Goal: Check status: Check status

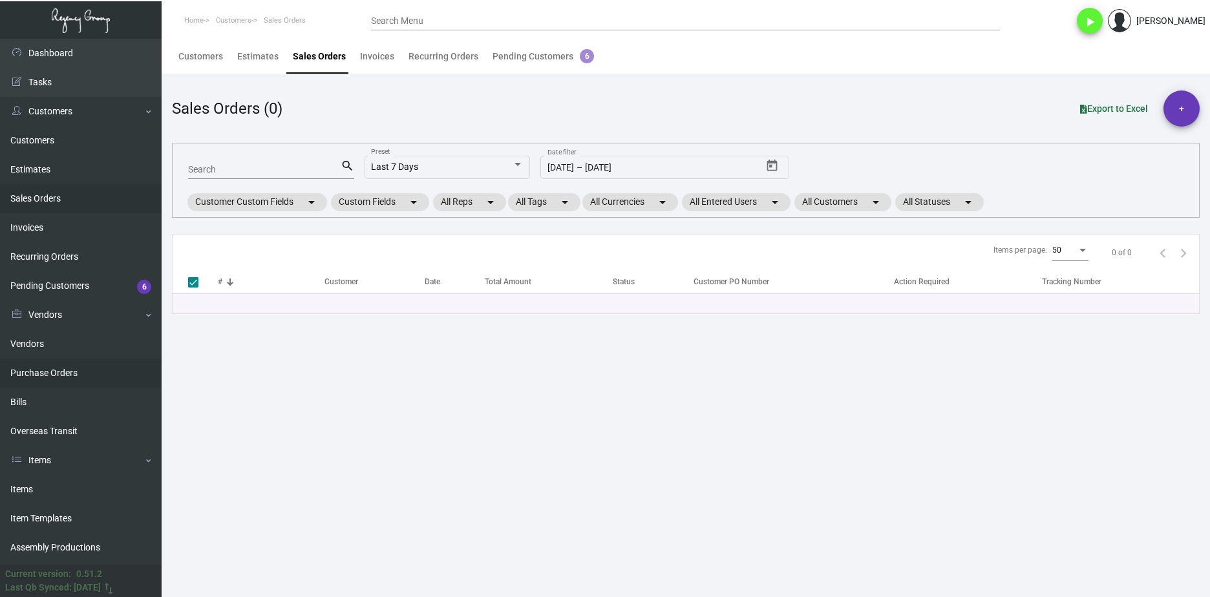
click at [103, 375] on link "Purchase Orders" at bounding box center [81, 373] width 162 height 29
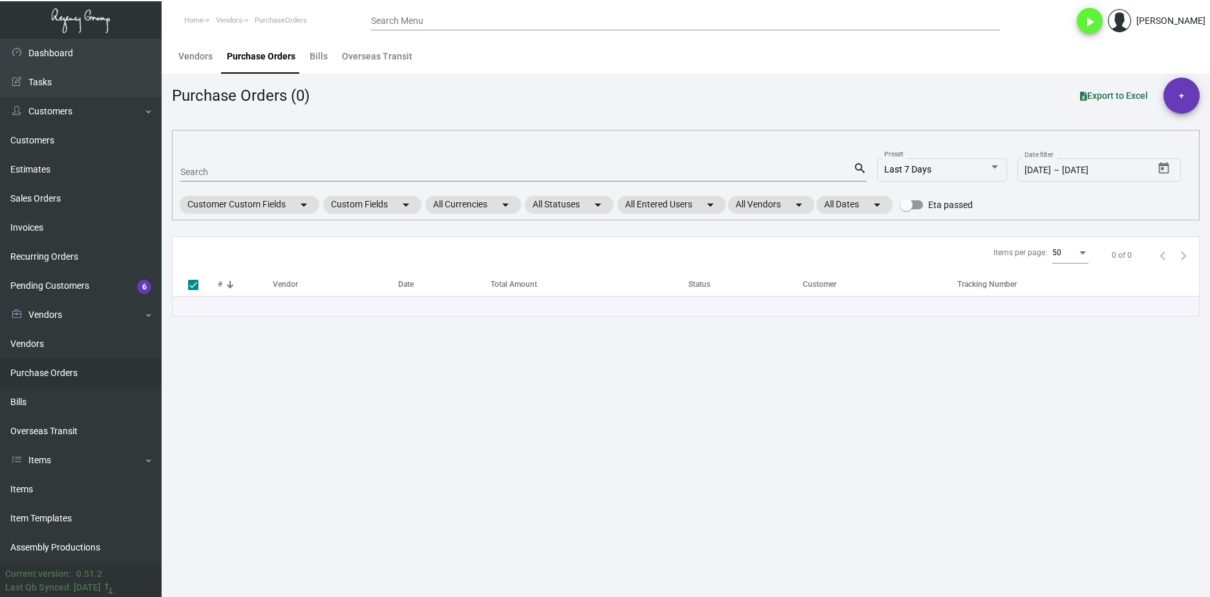
click at [282, 180] on div "Search" at bounding box center [516, 172] width 673 height 20
click at [283, 175] on input "Search" at bounding box center [516, 172] width 673 height 10
paste input "104423"
type input "104423"
checkbox input "false"
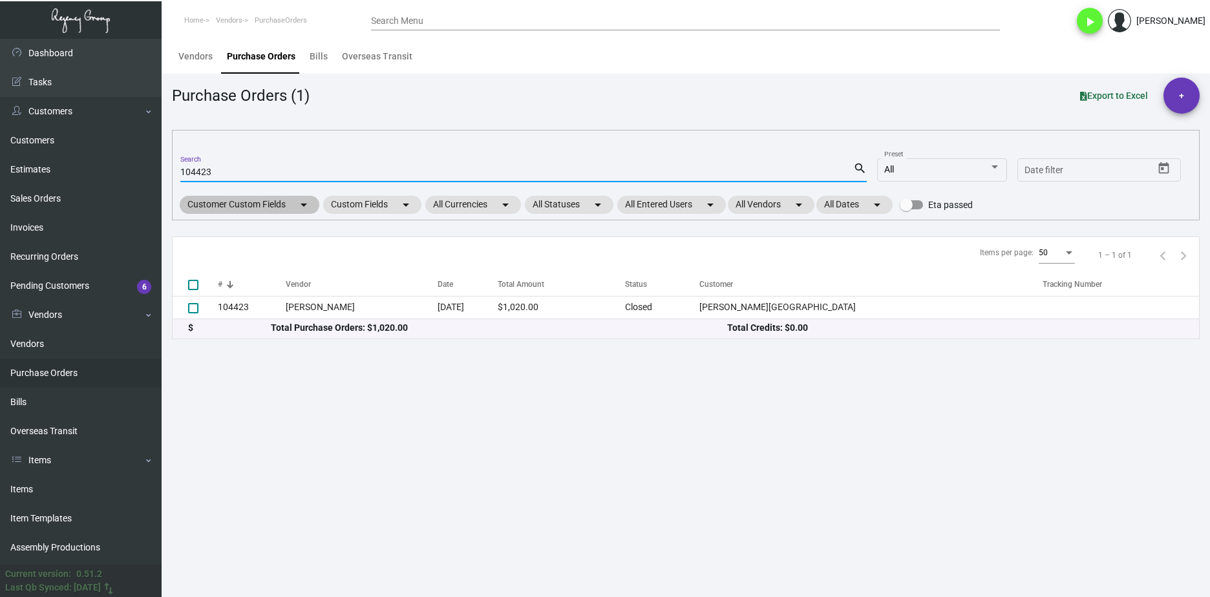
type input "104423"
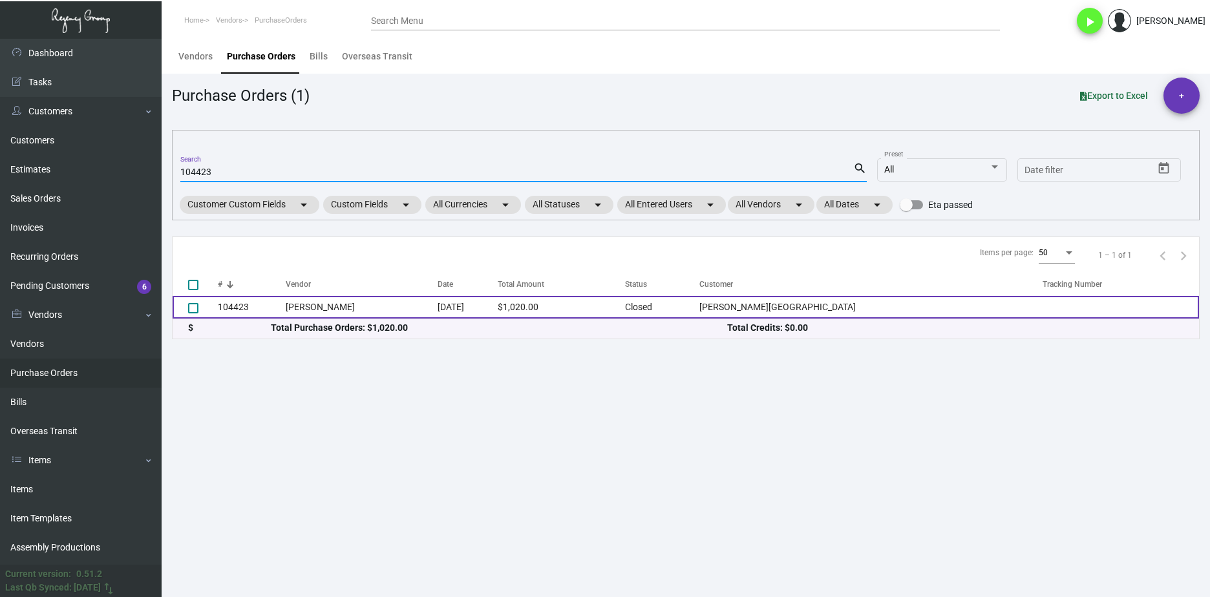
click at [360, 303] on td "[PERSON_NAME]" at bounding box center [362, 307] width 152 height 23
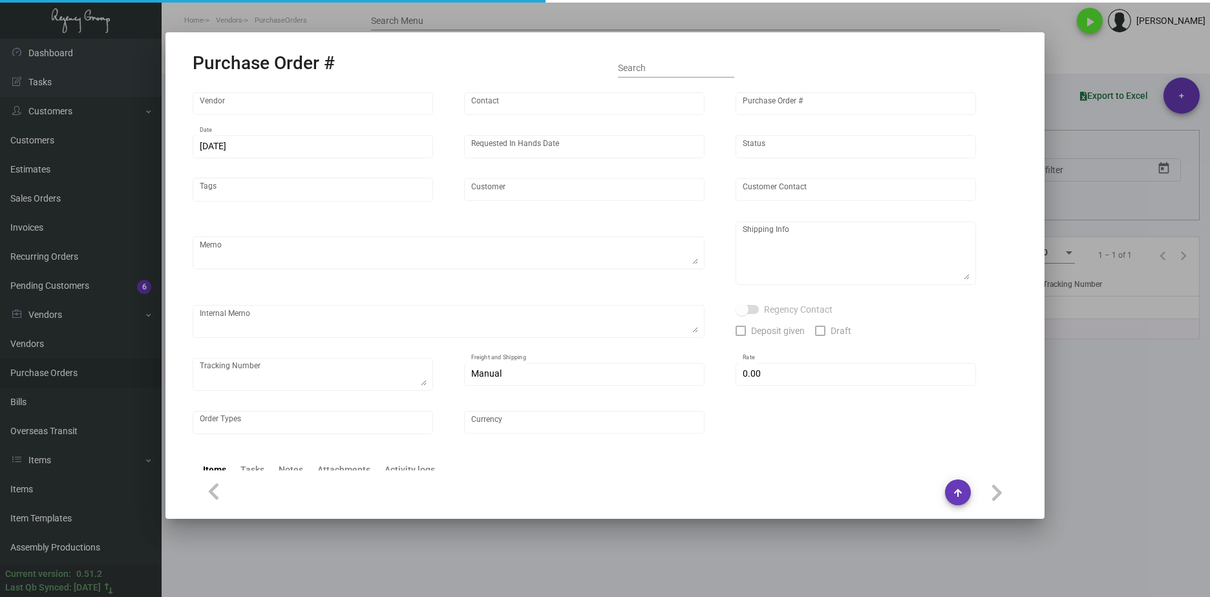
type input "[PERSON_NAME]"
type input "104423"
type input "[DATE]"
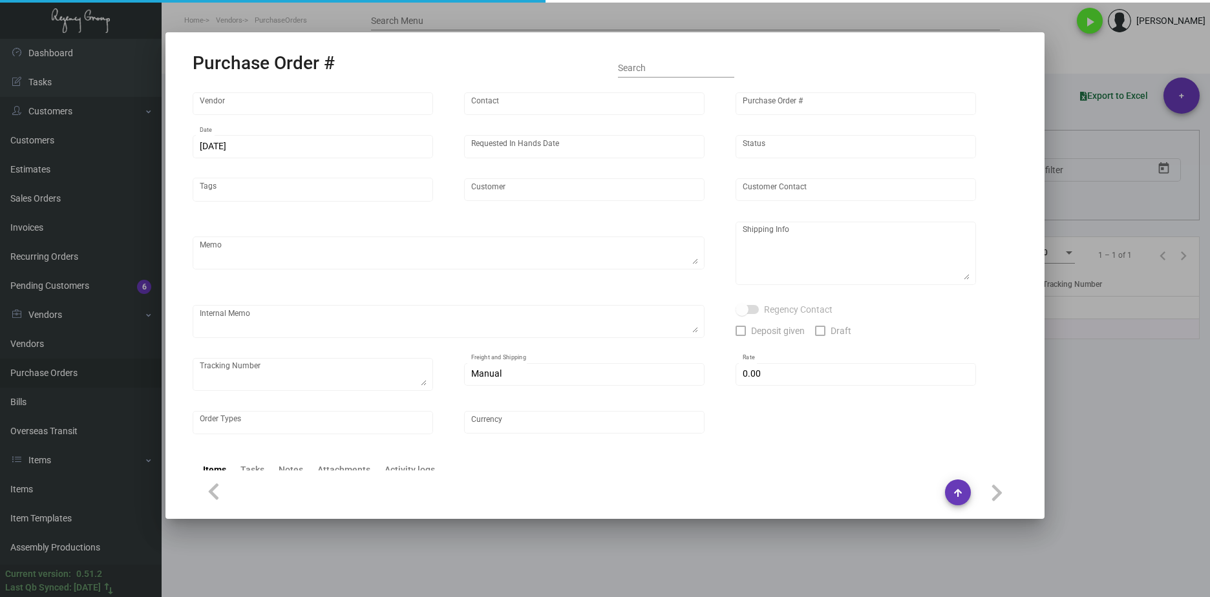
type input "[PERSON_NAME][GEOGRAPHIC_DATA]"
type input "Receiving Dept"
type textarea "***ANY PRICE DISCREPANCY MUST BE CALLED OUT PRIOR TO PROCEEDING WITH THIS ORDER…"
type textarea "[PERSON_NAME][GEOGRAPHIC_DATA] - Receiving Dept [STREET_ADDRESS][US_STATE]"
type input "$ 0.00"
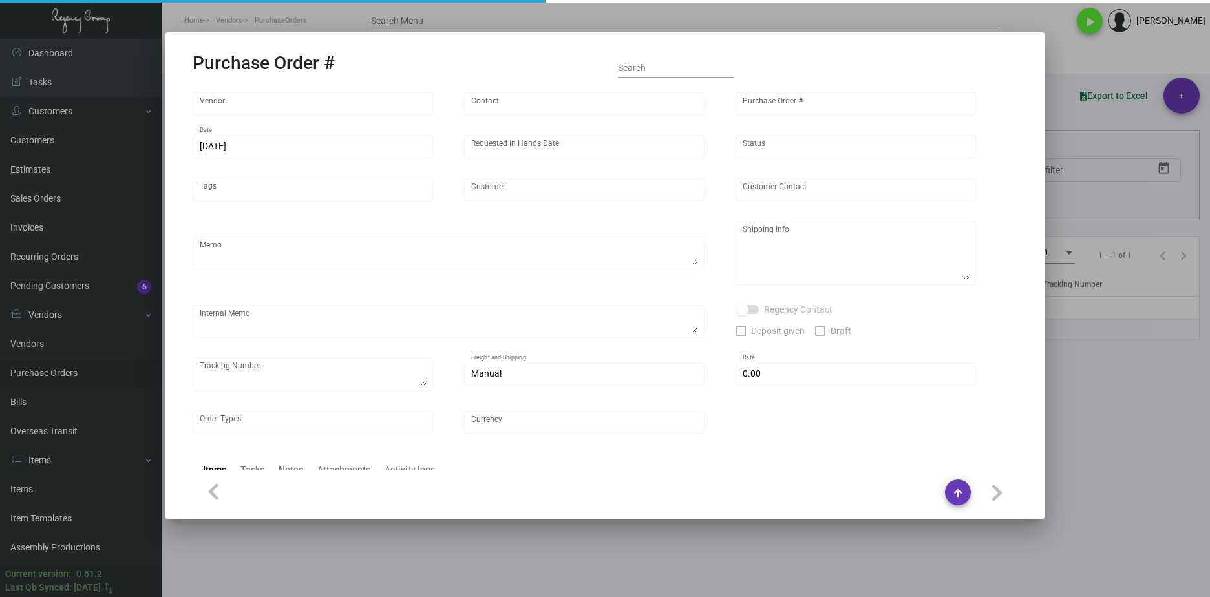
type input "United States Dollar $"
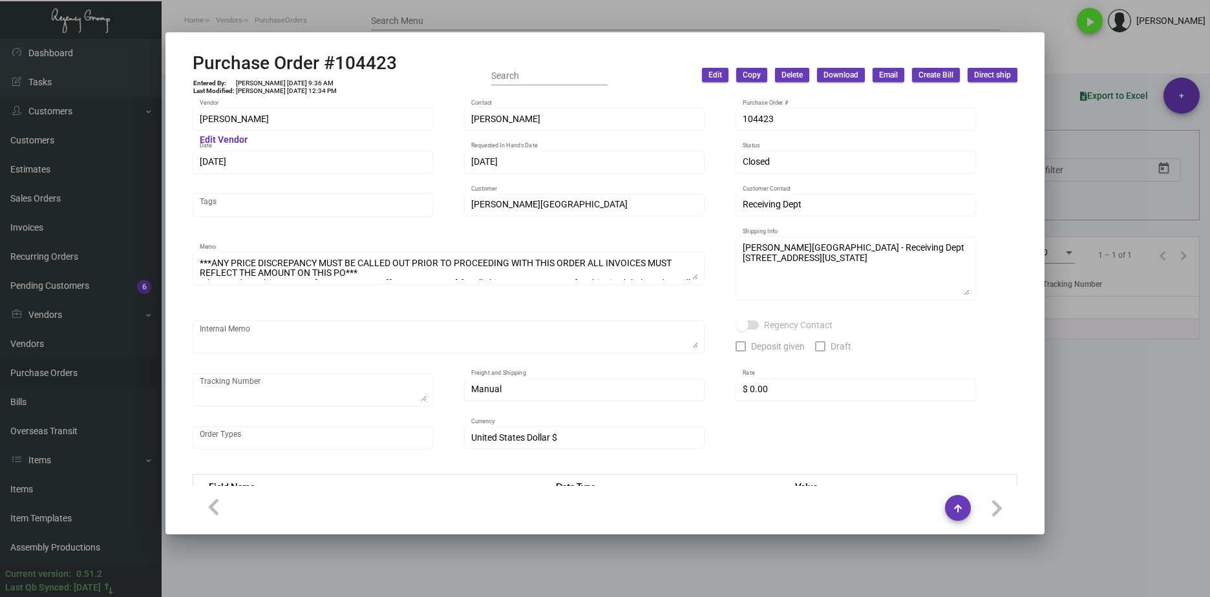
click at [512, 24] on div at bounding box center [605, 298] width 1210 height 597
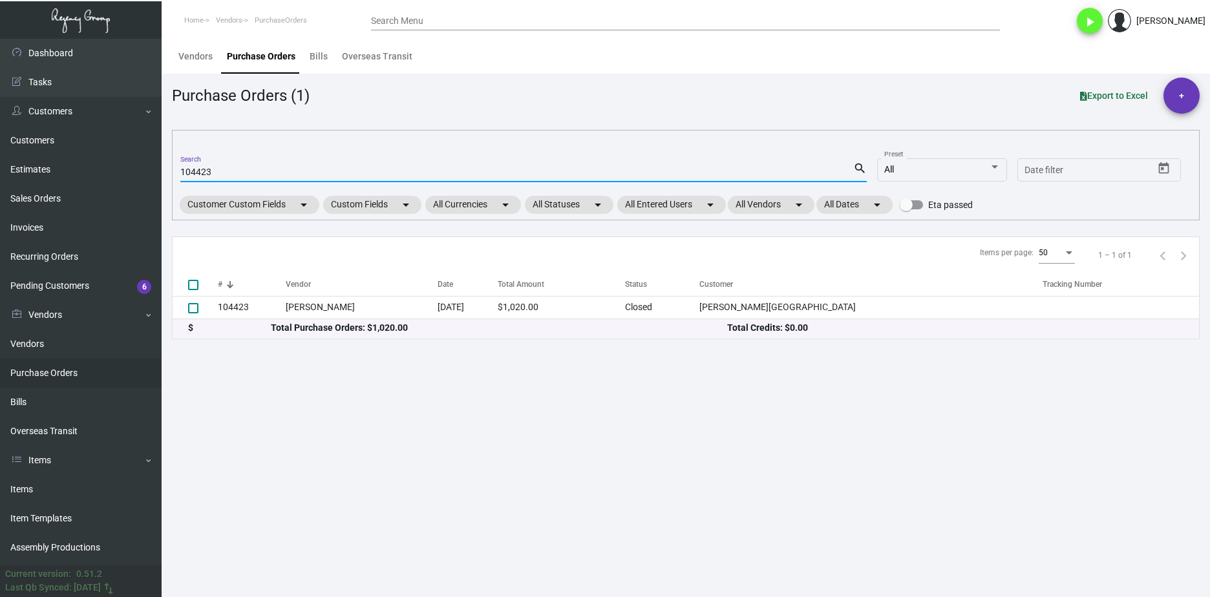
click at [187, 171] on input "104423" at bounding box center [516, 172] width 673 height 10
paste input "0917"
type input "100917"
click at [341, 294] on th "Vendor" at bounding box center [385, 284] width 209 height 23
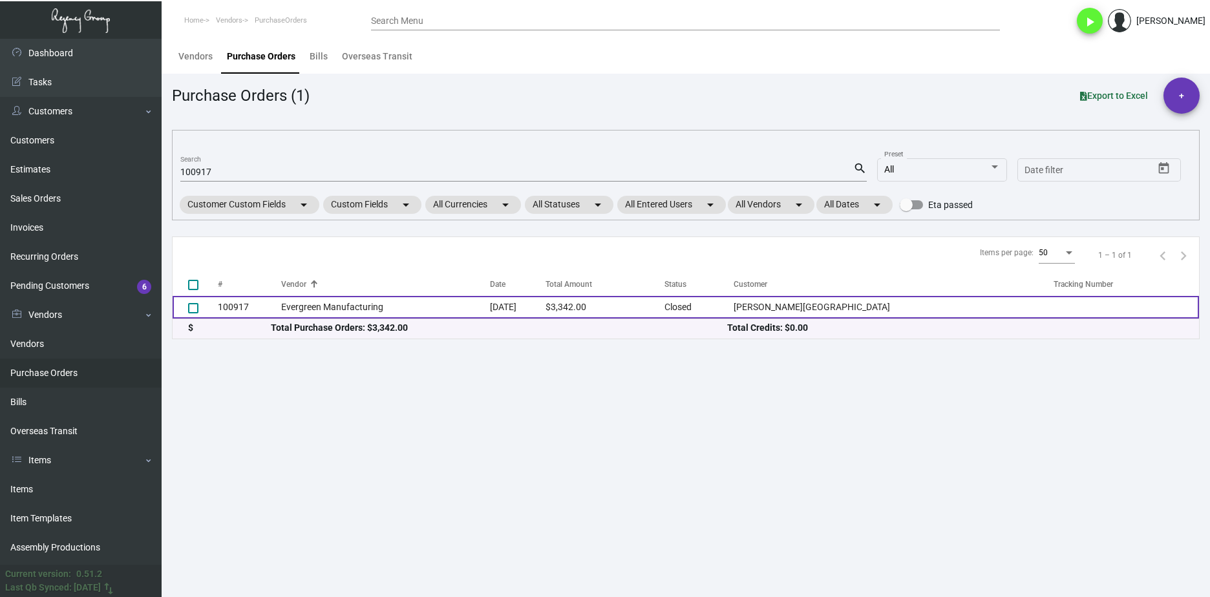
click at [343, 304] on td "Evergreen Manufacturing" at bounding box center [385, 307] width 209 height 23
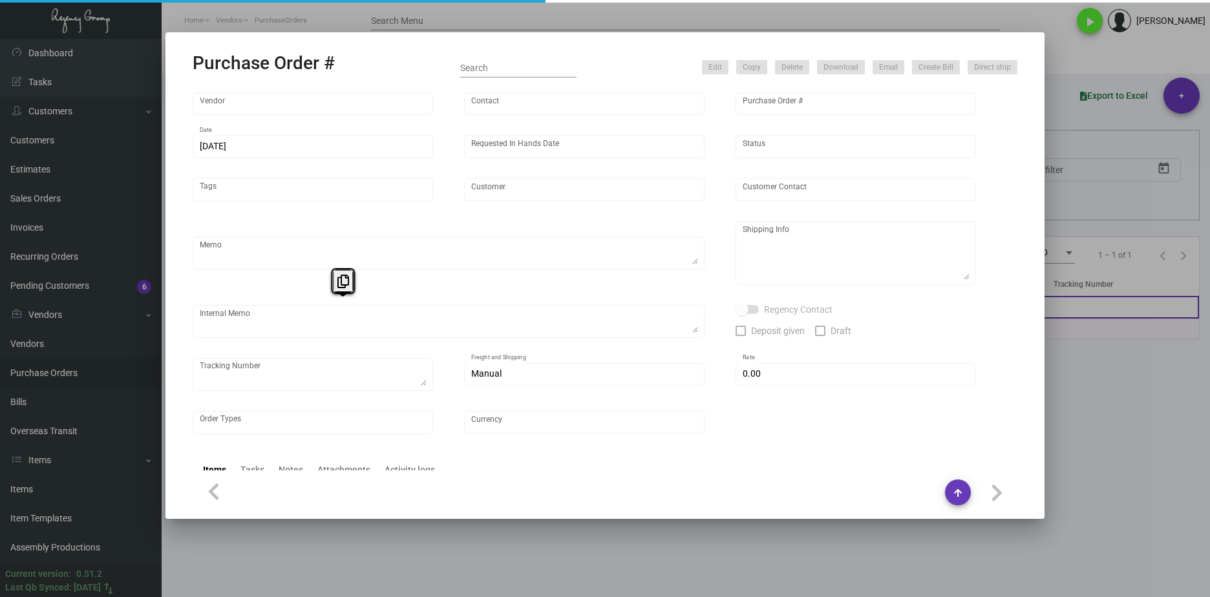
type input "Evergreen Manufacturing"
type input "[PERSON_NAME]"
type input "100917"
type input "[DATE]"
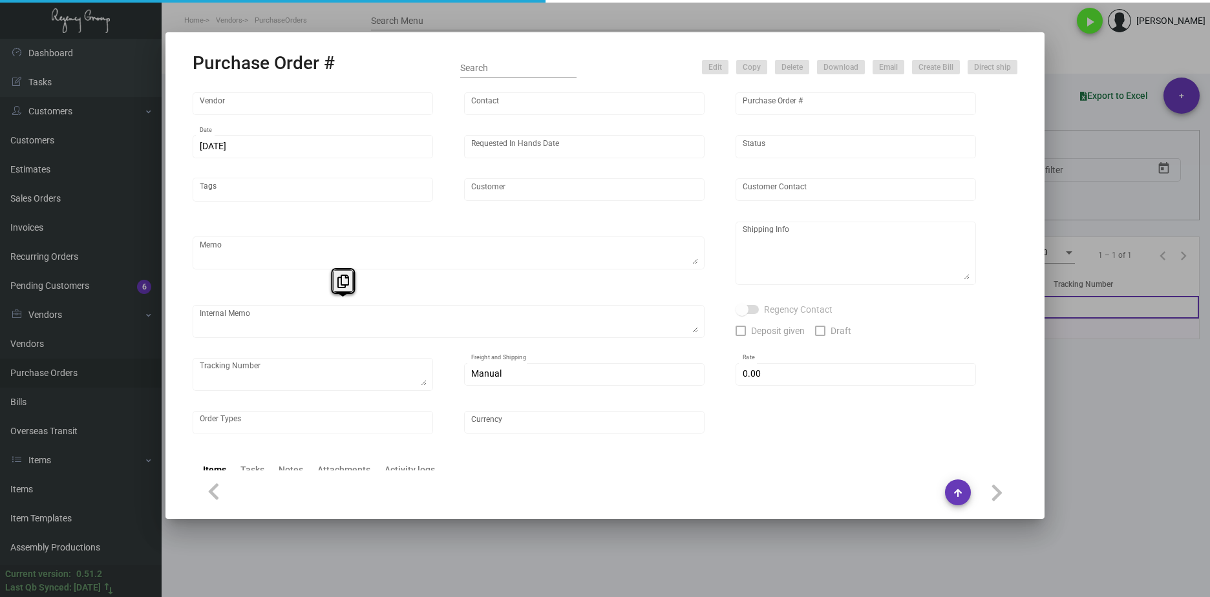
type input "[PERSON_NAME][GEOGRAPHIC_DATA]"
type input "[PERSON_NAME]"
type textarea "BLIND SHIUP ON UPS #1AY276"
type textarea "[PERSON_NAME][GEOGRAPHIC_DATA] - [PERSON_NAME] [STREET_ADDRESS][US_STATE]"
type input "$ 0.00"
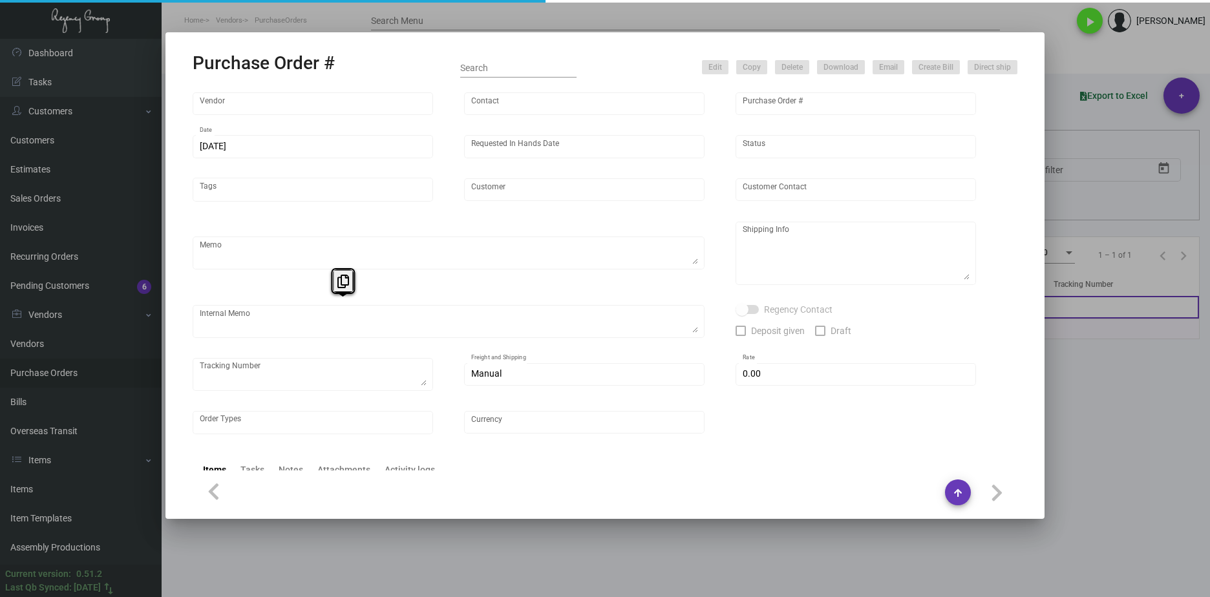
type input "United States Dollar $"
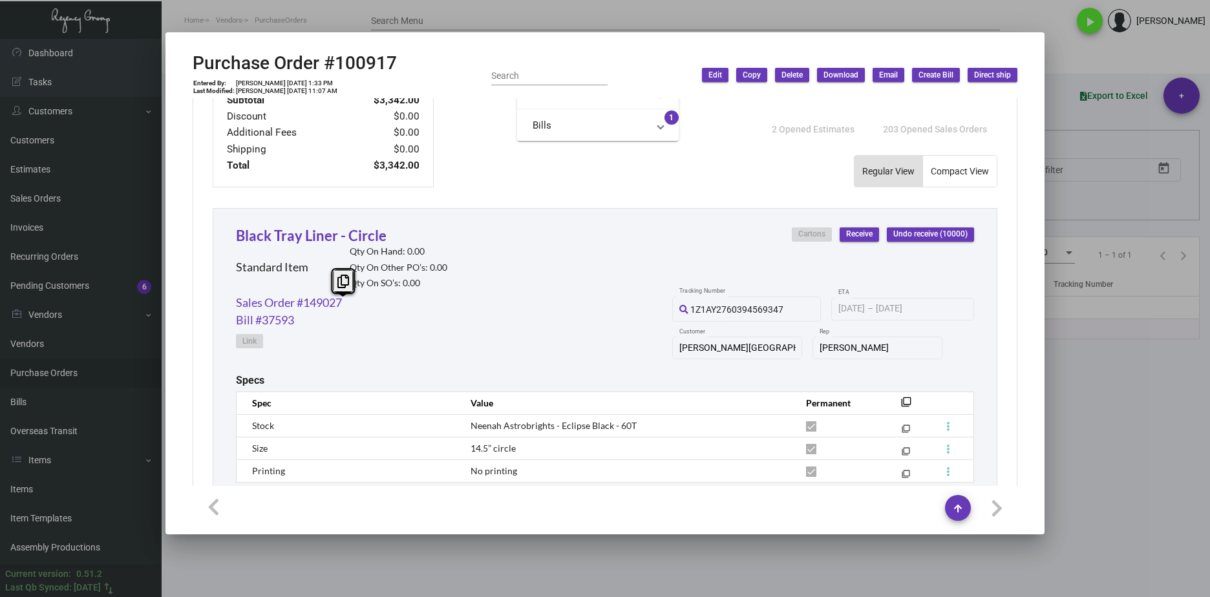
scroll to position [608, 0]
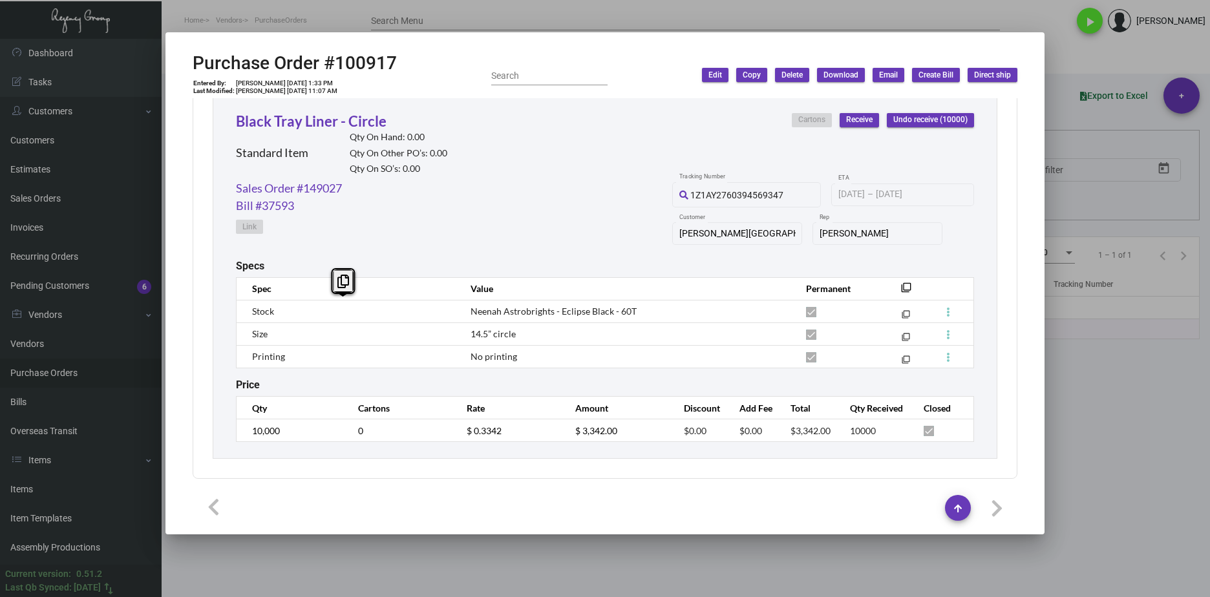
drag, startPoint x: 1097, startPoint y: 428, endPoint x: 1074, endPoint y: 428, distance: 22.6
click at [1095, 429] on div at bounding box center [605, 298] width 1210 height 597
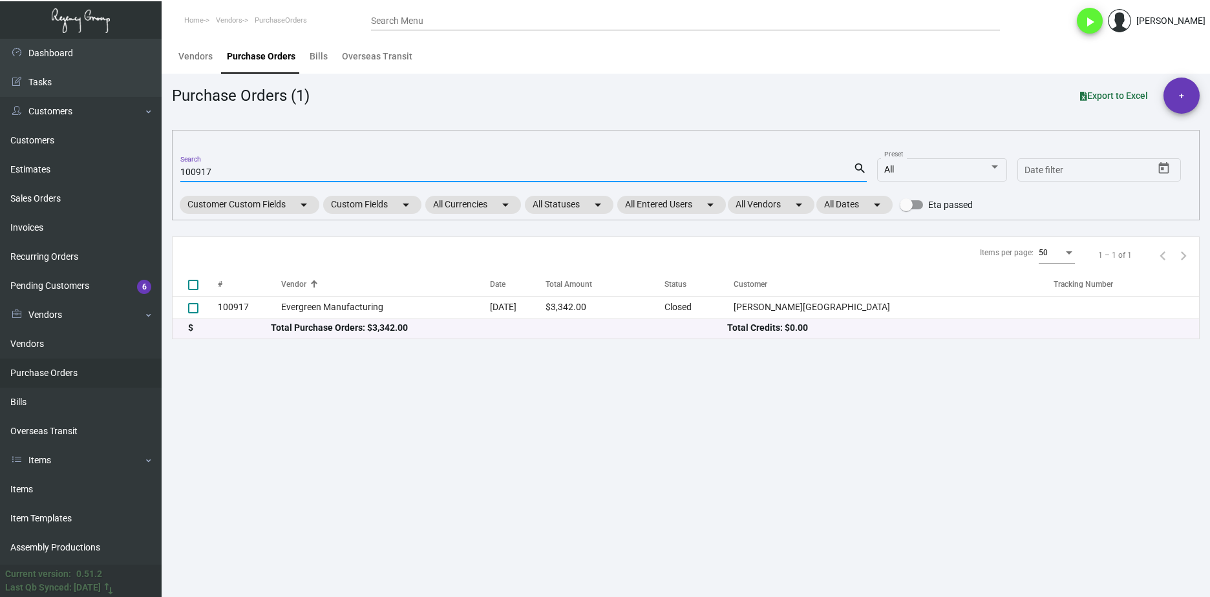
click at [209, 169] on input "100917" at bounding box center [516, 172] width 673 height 10
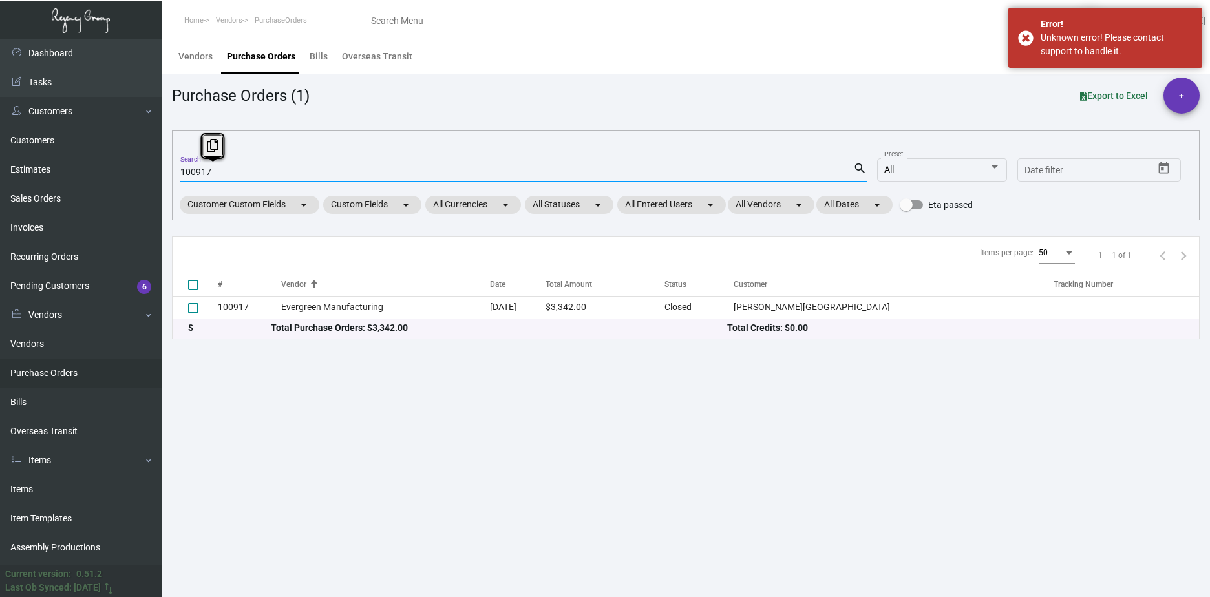
click at [209, 169] on input "100917" at bounding box center [516, 172] width 673 height 10
paste input "4423"
type input "104423"
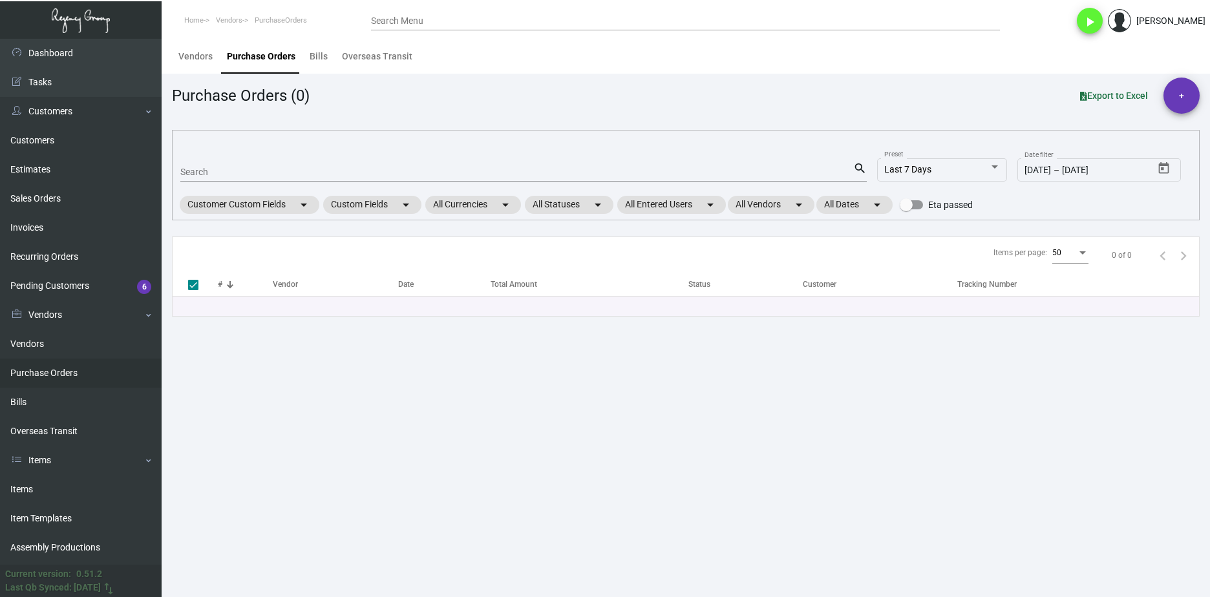
click at [221, 182] on mat-form-field "Search search" at bounding box center [523, 171] width 686 height 40
click at [221, 177] on div "Search" at bounding box center [516, 172] width 673 height 20
click at [221, 177] on input "Search" at bounding box center [516, 172] width 673 height 10
paste input "104423"
type input "104423"
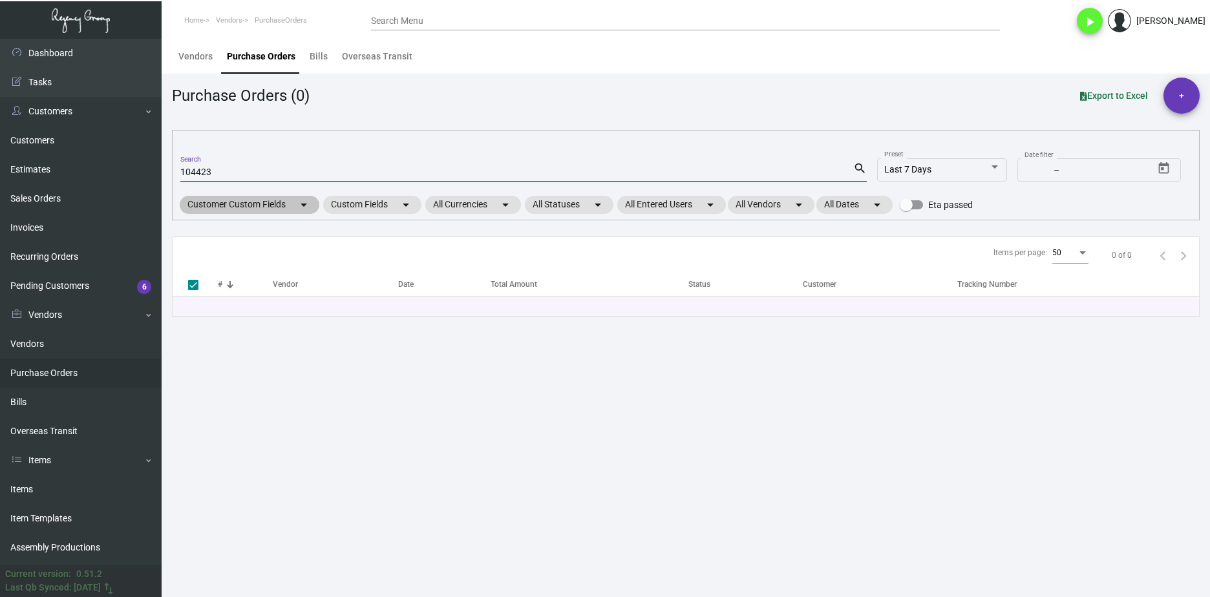
type input "104423"
checkbox input "false"
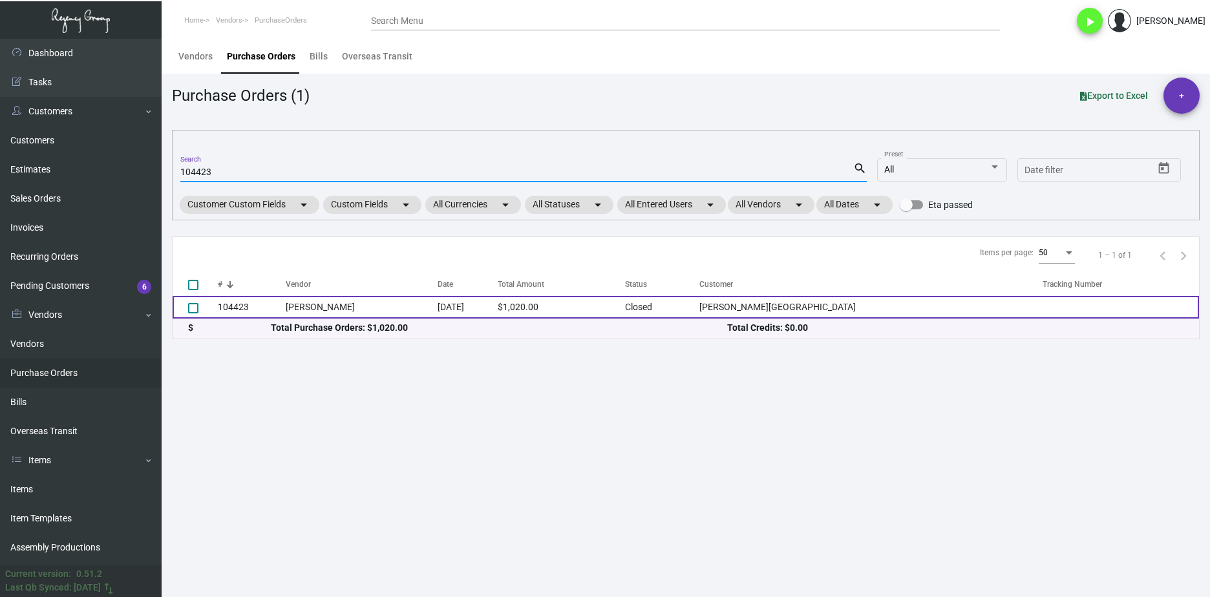
click at [269, 306] on td "104423" at bounding box center [252, 307] width 68 height 23
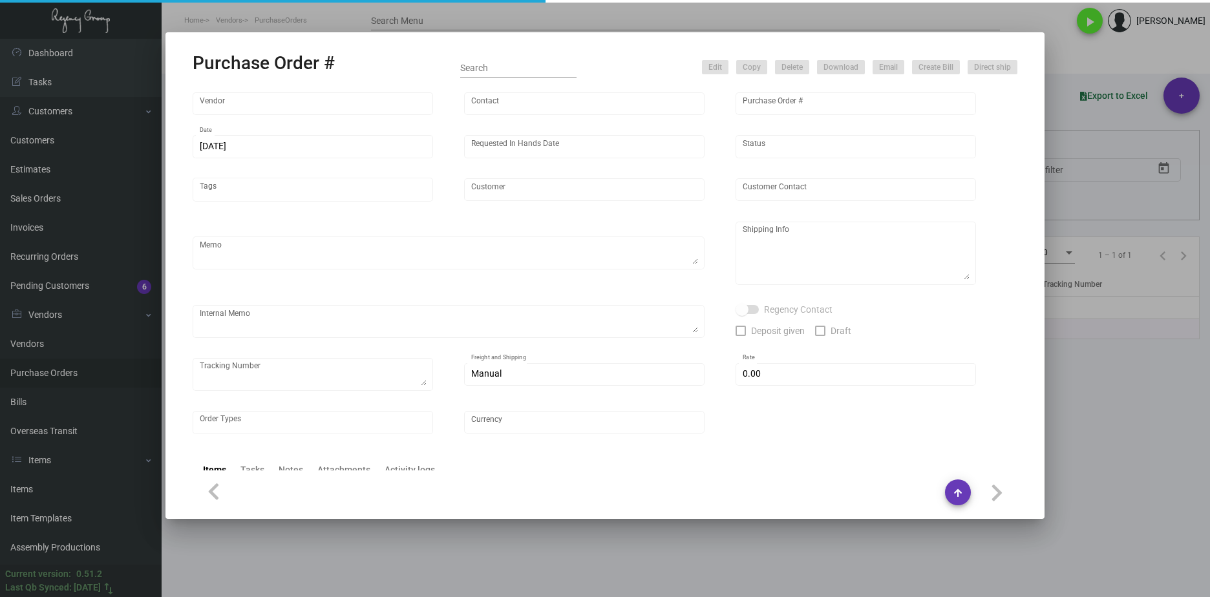
type input "[PERSON_NAME]"
type input "104423"
type input "[DATE]"
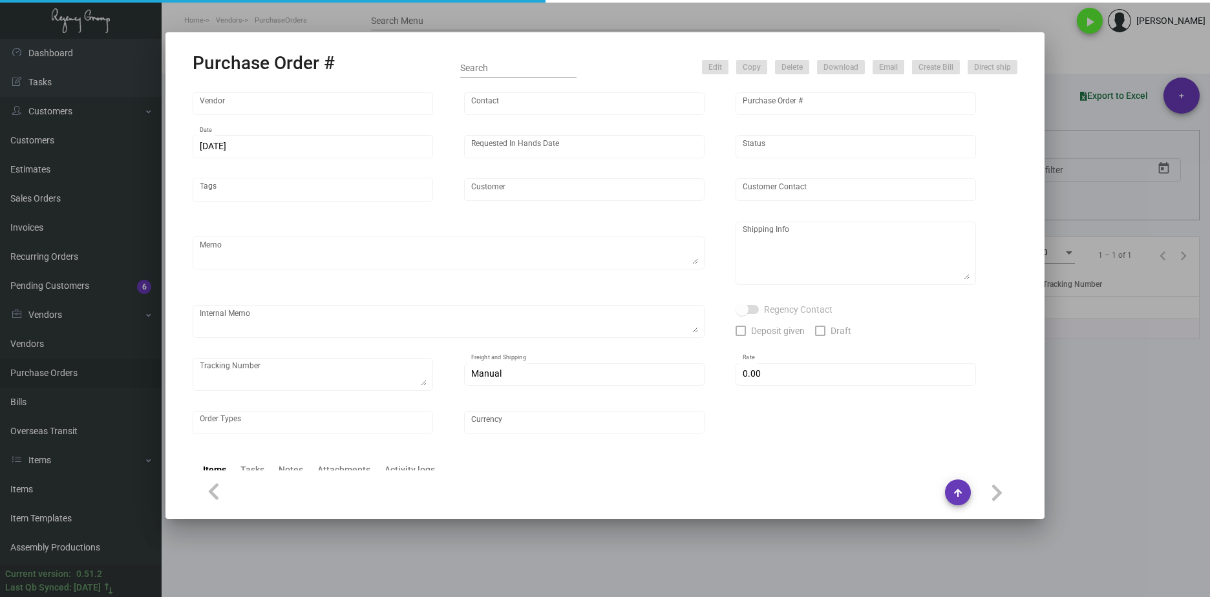
type input "[PERSON_NAME][GEOGRAPHIC_DATA]"
type input "Receiving Dept"
type textarea "***ANY PRICE DISCREPANCY MUST BE CALLED OUT PRIOR TO PROCEEDING WITH THIS ORDER…"
type textarea "[PERSON_NAME][GEOGRAPHIC_DATA] - Receiving Dept [STREET_ADDRESS][US_STATE]"
type input "$ 0.00"
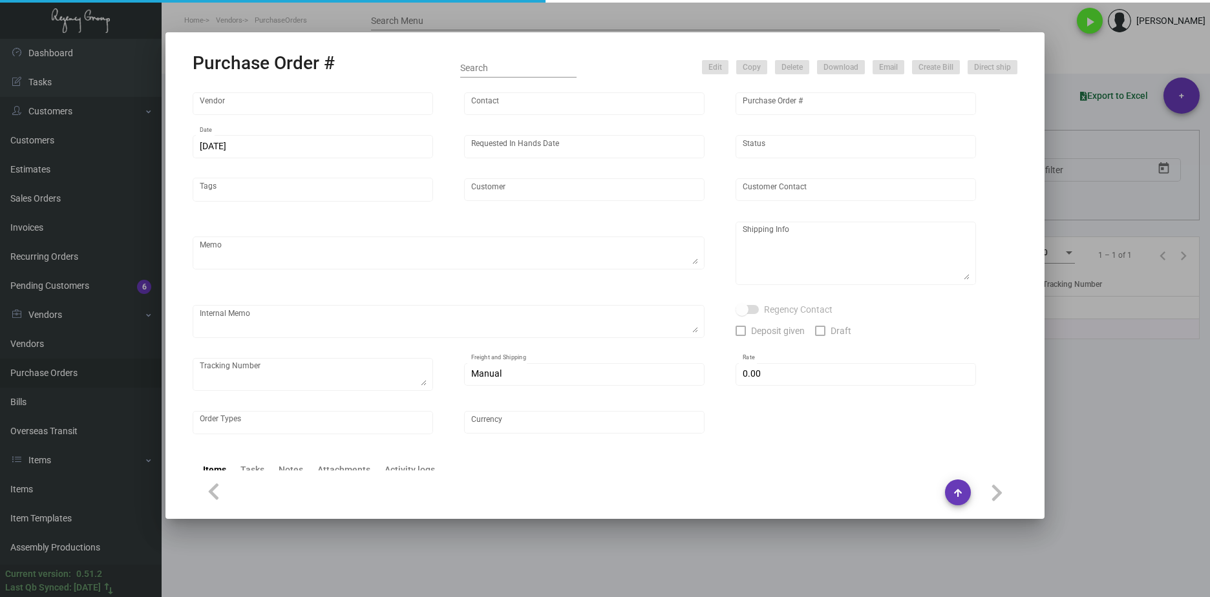
type input "United States Dollar $"
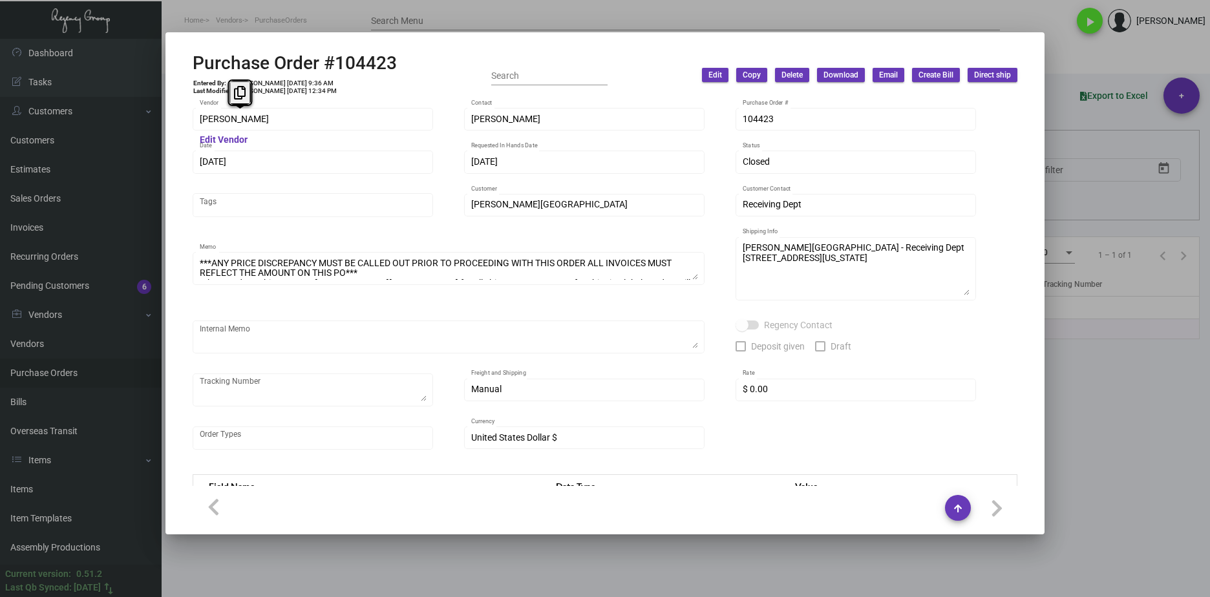
click at [116, 127] on div "Purchase Order #104423 Entered By: [PERSON_NAME] [DATE] 9:36 AM Last Modified: …" at bounding box center [605, 298] width 1210 height 597
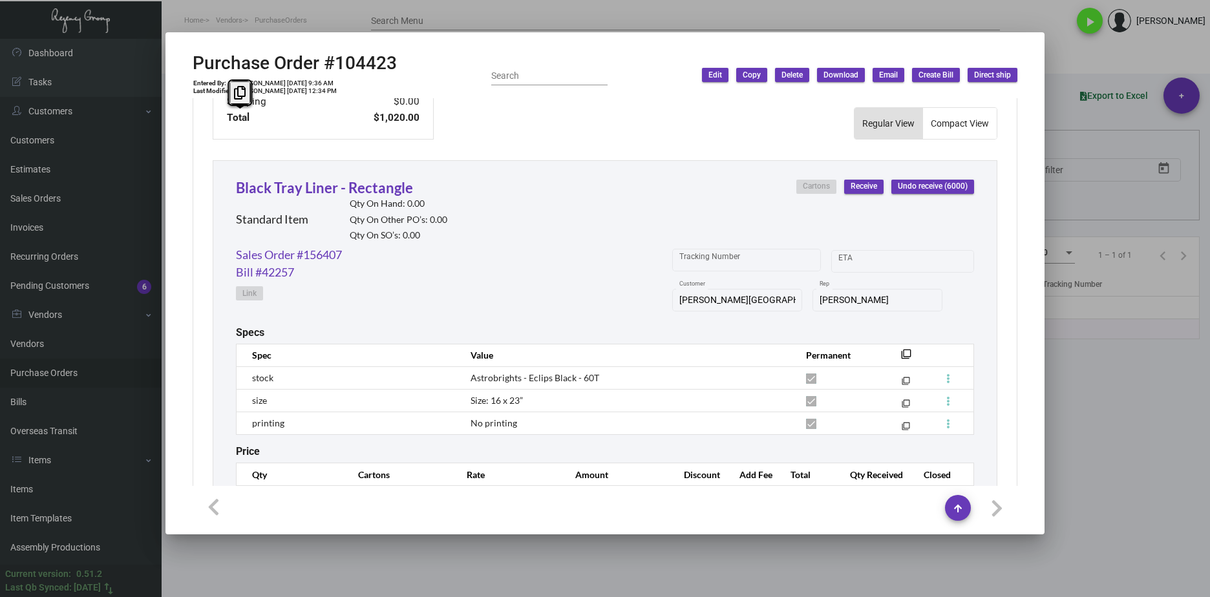
scroll to position [608, 0]
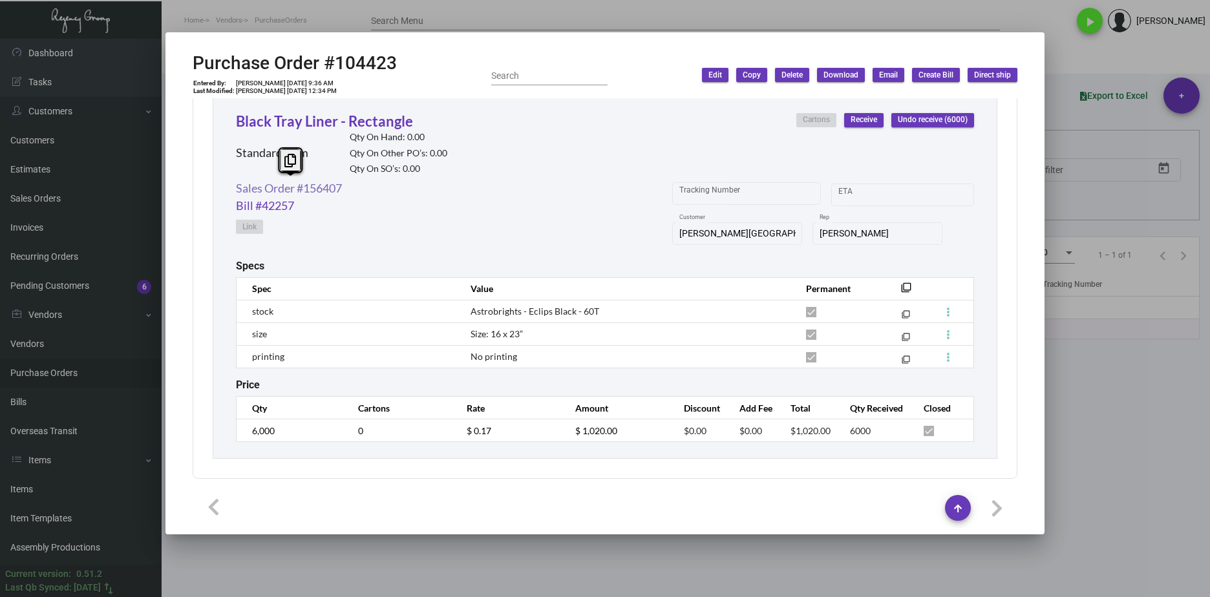
drag, startPoint x: 364, startPoint y: 187, endPoint x: 237, endPoint y: 193, distance: 127.5
click at [237, 193] on div "Sales Order #156407 Bill #42257 Link Tracking Number Start date – ETA Thompson …" at bounding box center [605, 220] width 738 height 80
copy link "Sales Order #156407"
drag, startPoint x: 1097, startPoint y: 377, endPoint x: 927, endPoint y: 322, distance: 177.8
click at [1094, 377] on div at bounding box center [605, 298] width 1210 height 597
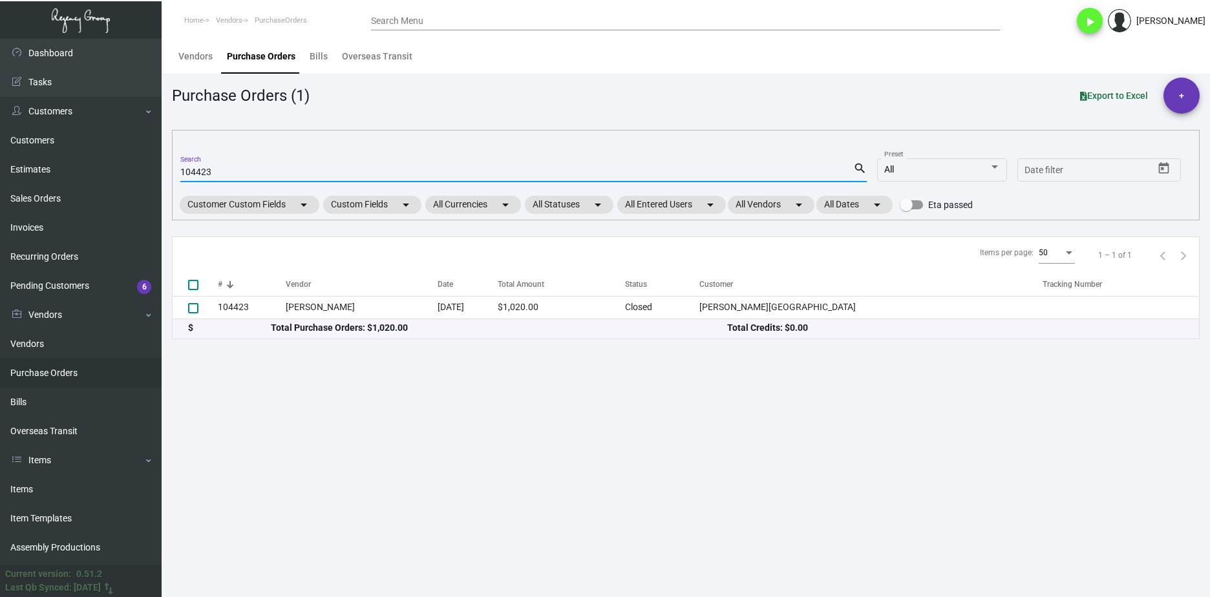
click at [213, 174] on input "104423" at bounding box center [516, 172] width 673 height 10
click at [213, 176] on input "104423" at bounding box center [516, 172] width 673 height 10
click at [212, 176] on input "104423" at bounding box center [516, 172] width 673 height 10
click at [201, 173] on input "104423" at bounding box center [516, 172] width 673 height 10
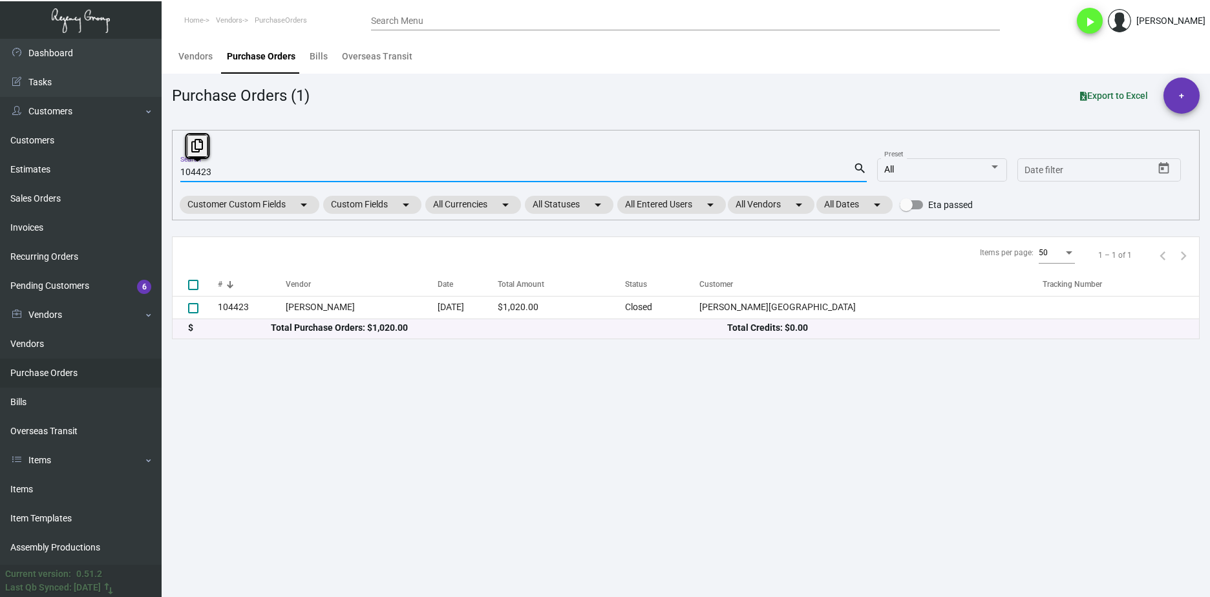
click at [201, 173] on input "104423" at bounding box center [516, 172] width 673 height 10
paste input "0917"
type input "100917"
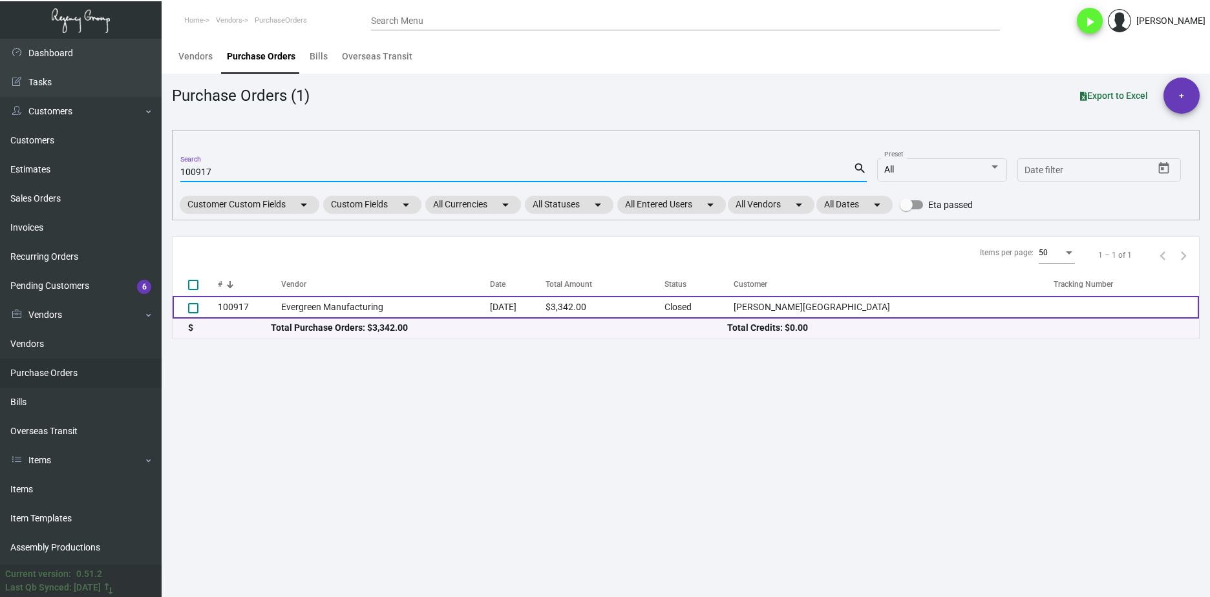
click at [302, 304] on td "Evergreen Manufacturing" at bounding box center [385, 307] width 209 height 23
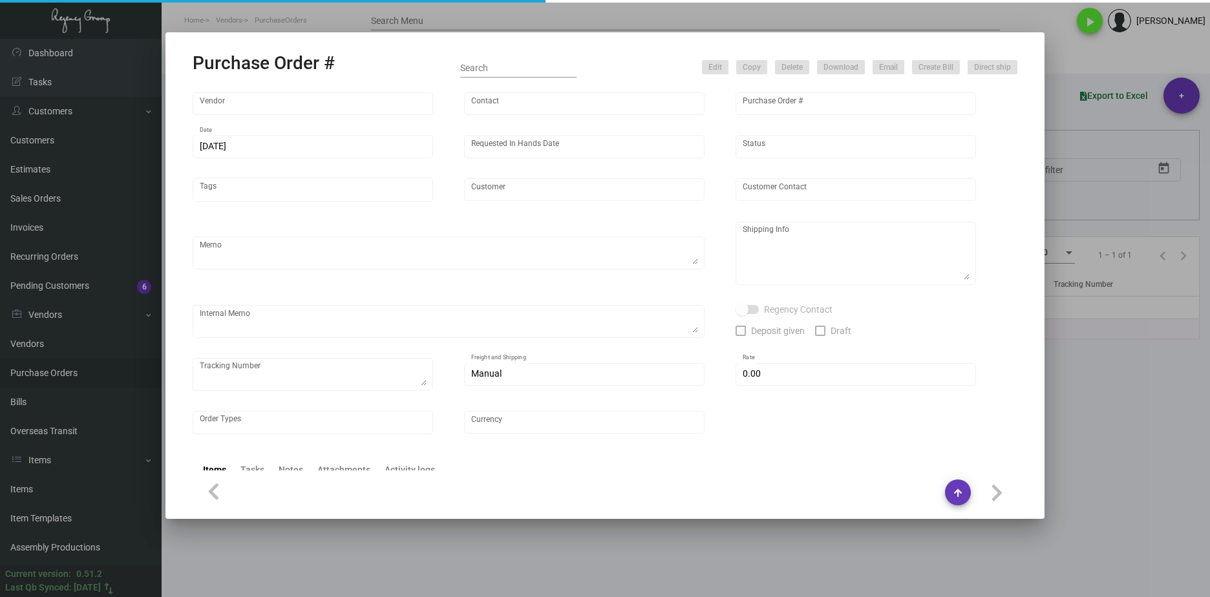
type input "Evergreen Manufacturing"
type input "[PERSON_NAME]"
type input "100917"
type input "[DATE]"
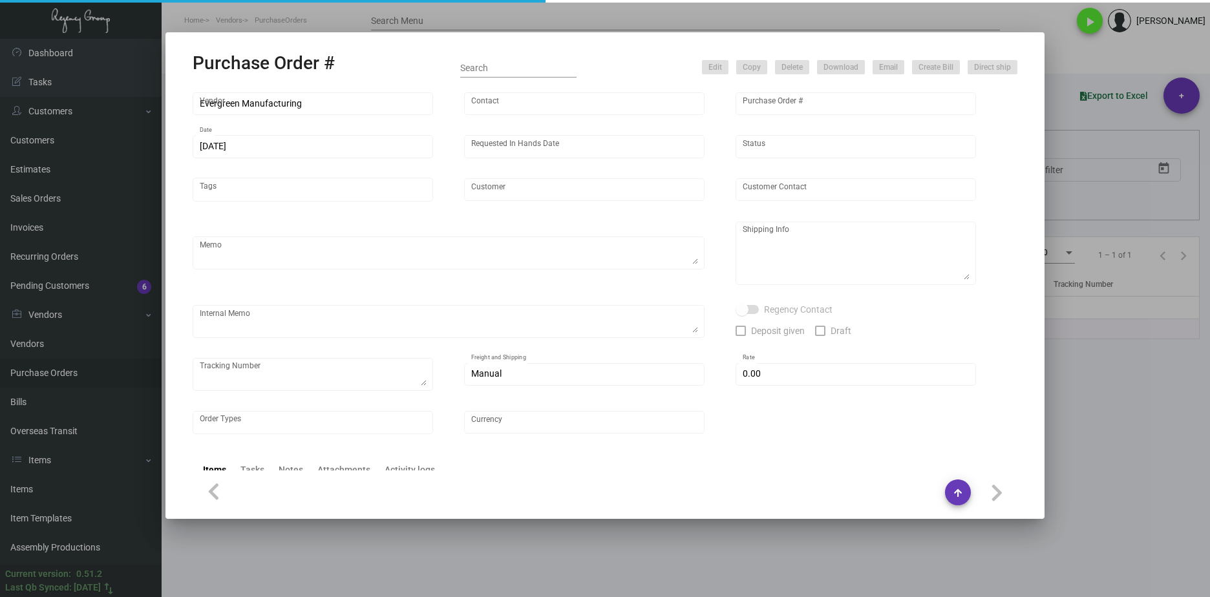
type input "[PERSON_NAME][GEOGRAPHIC_DATA]"
type input "[PERSON_NAME]"
type textarea "BLIND SHIUP ON UPS #1AY276"
type textarea "[PERSON_NAME][GEOGRAPHIC_DATA] - [PERSON_NAME] [STREET_ADDRESS][US_STATE]"
type input "$ 0.00"
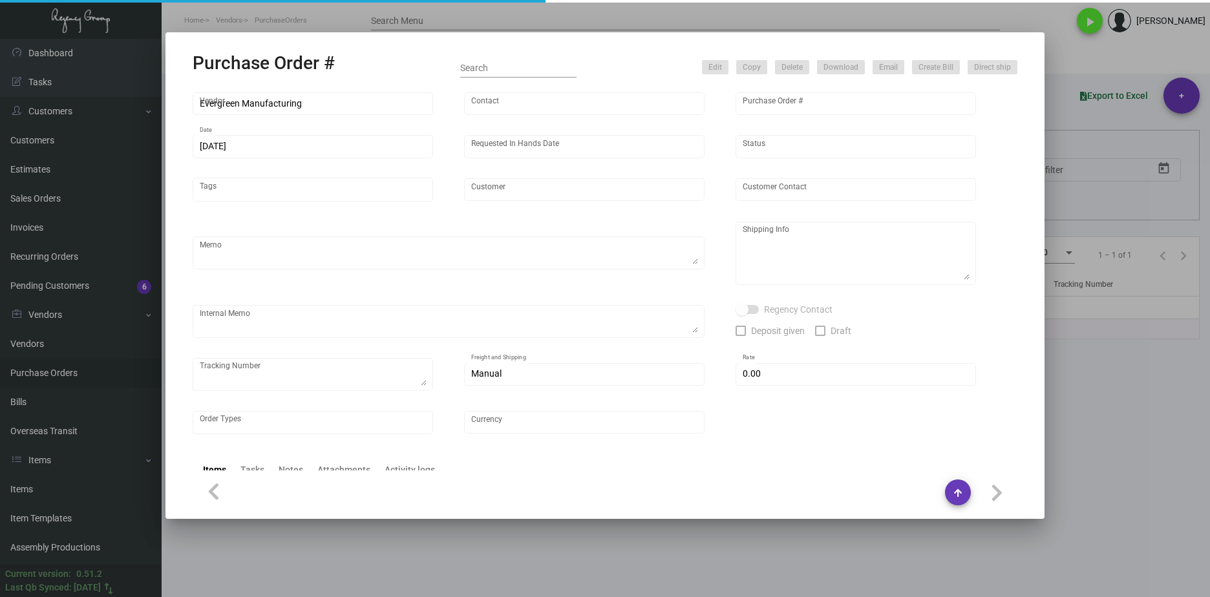
type input "United States Dollar $"
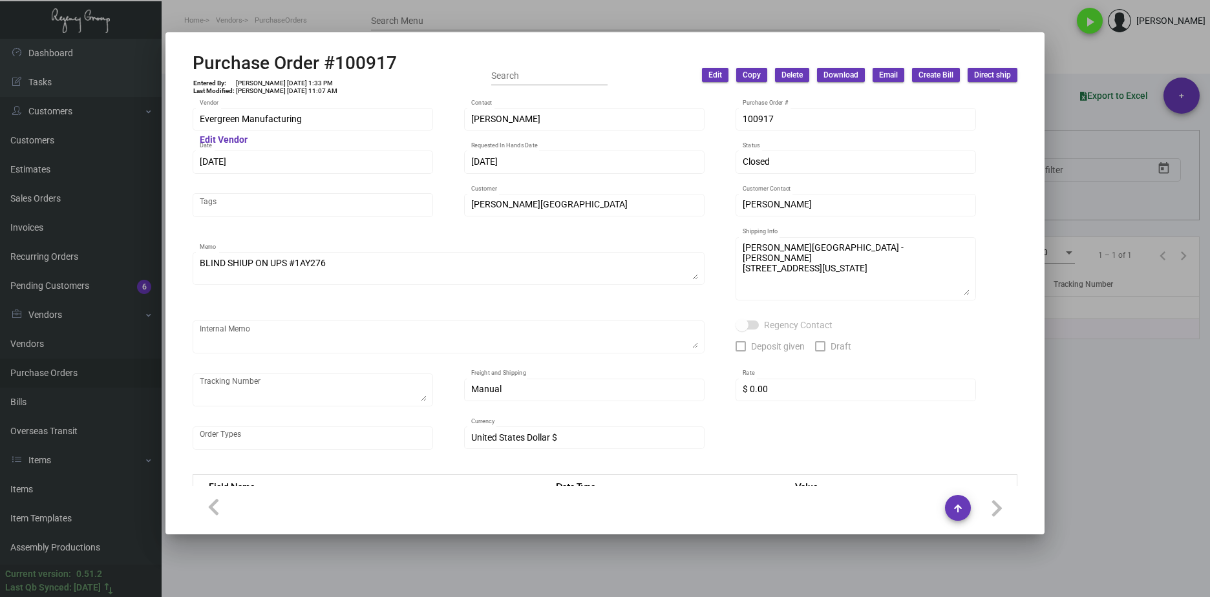
click at [220, 127] on div "Evergreen Manufacturing Vendor" at bounding box center [313, 118] width 227 height 25
click at [235, 123] on div "Evergreen Manufacturing Vendor" at bounding box center [313, 118] width 227 height 25
drag, startPoint x: 220, startPoint y: 127, endPoint x: 190, endPoint y: 120, distance: 30.6
click at [190, 120] on div "Evergreen Manufacturing Vendor Edit Vendor Tori Loosen Contact 100917 Purchase …" at bounding box center [605, 292] width 856 height 388
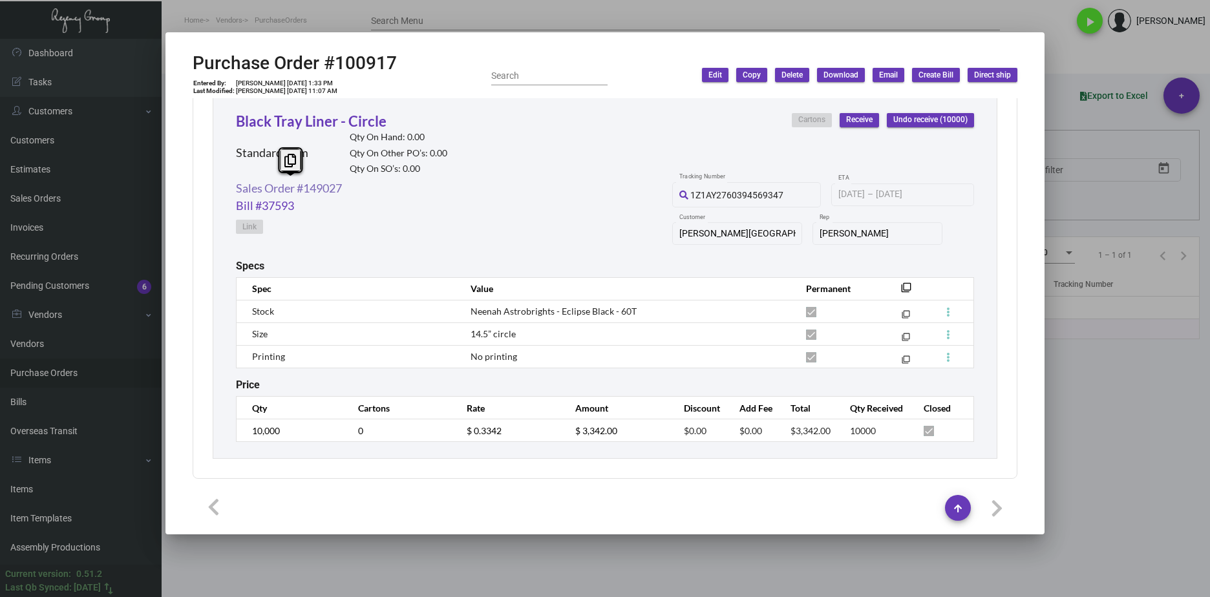
drag, startPoint x: 350, startPoint y: 187, endPoint x: 238, endPoint y: 187, distance: 112.5
click at [238, 187] on div "Sales Order #149027 Bill #37593 Link 1Z1AY2760394569347 Tracking Number 9/29/20…" at bounding box center [605, 220] width 738 height 80
copy link "Sales Order #149027"
